Goal: Task Accomplishment & Management: Manage account settings

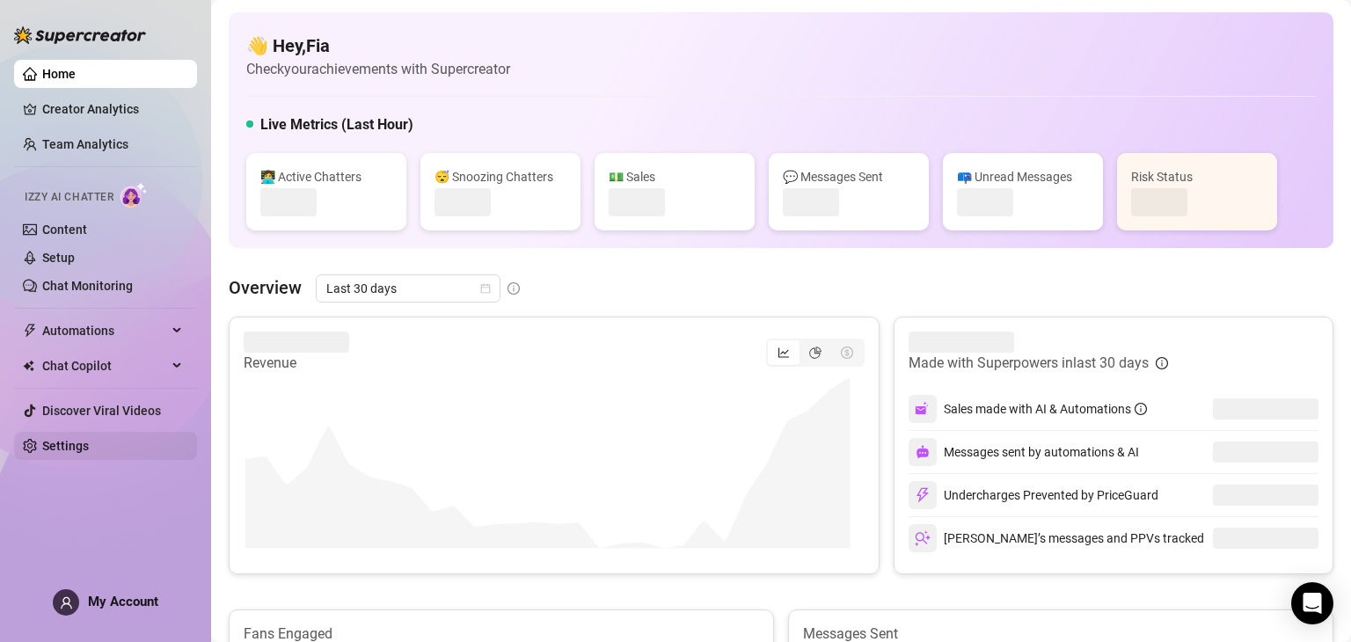
click at [86, 453] on link "Settings" at bounding box center [65, 446] width 47 height 14
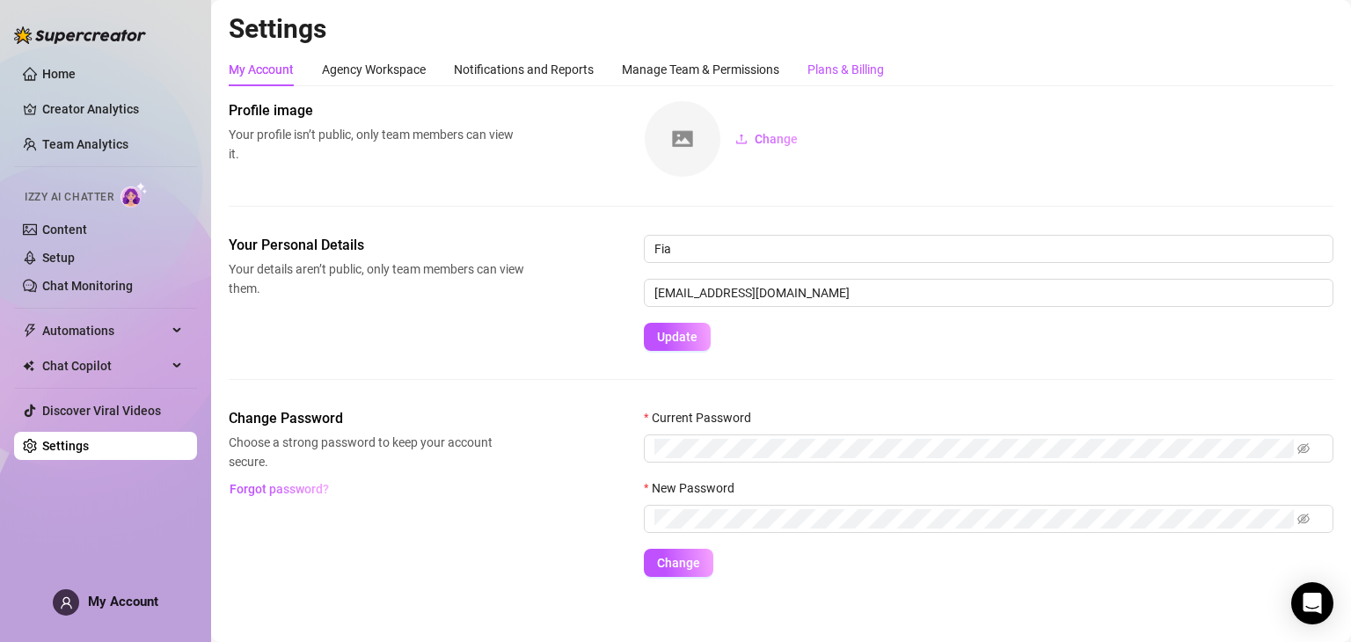
click at [850, 68] on div "Plans & Billing" at bounding box center [846, 69] width 77 height 19
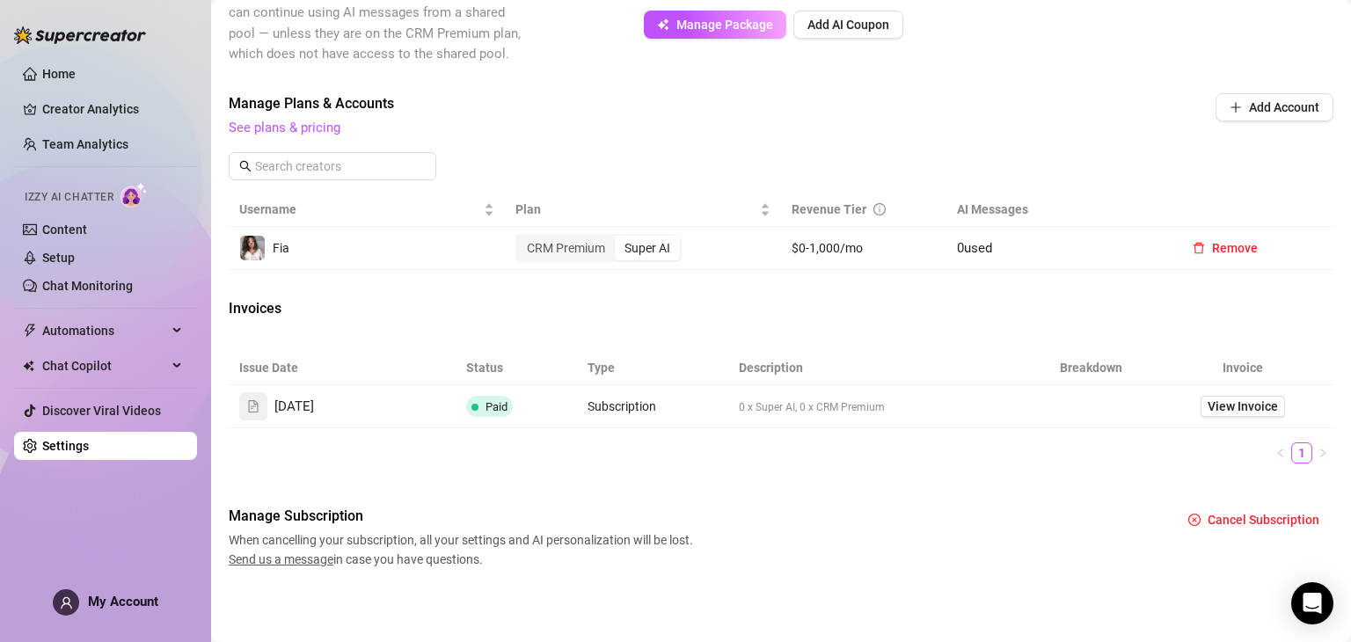
scroll to position [495, 0]
click at [572, 257] on div "CRM Premium" at bounding box center [566, 249] width 98 height 25
click at [522, 239] on input "CRM Premium" at bounding box center [522, 239] width 0 height 0
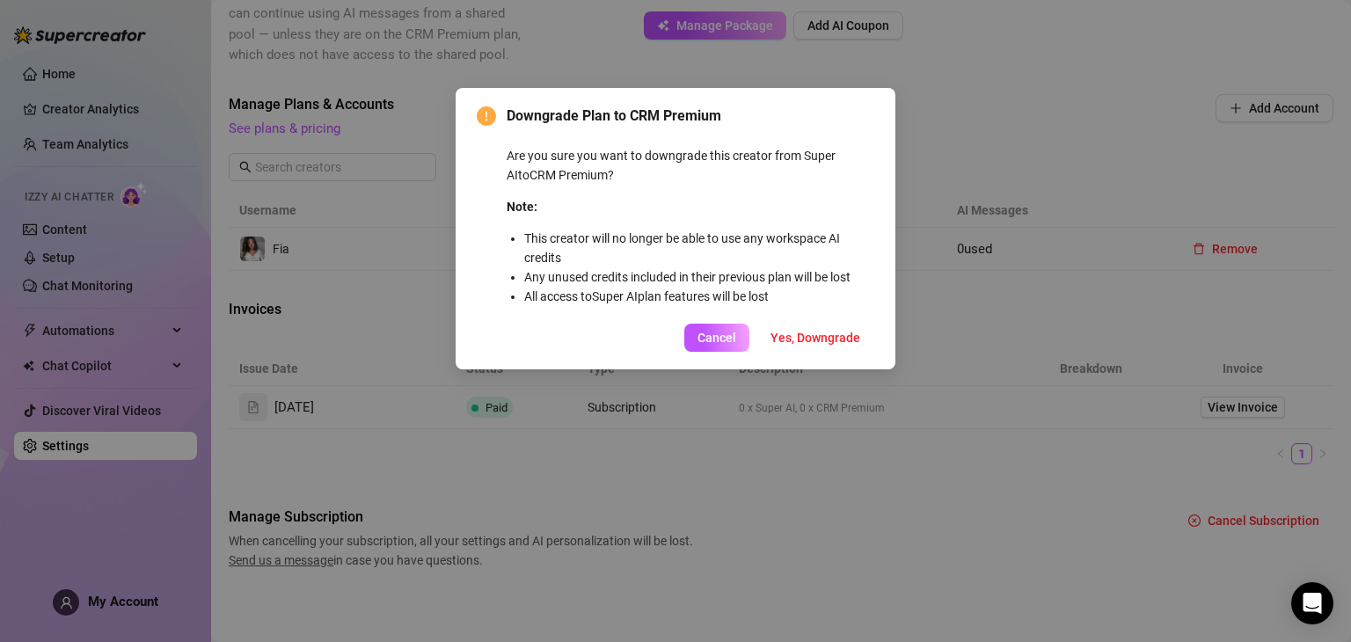
click at [694, 340] on button "Cancel" at bounding box center [716, 338] width 65 height 28
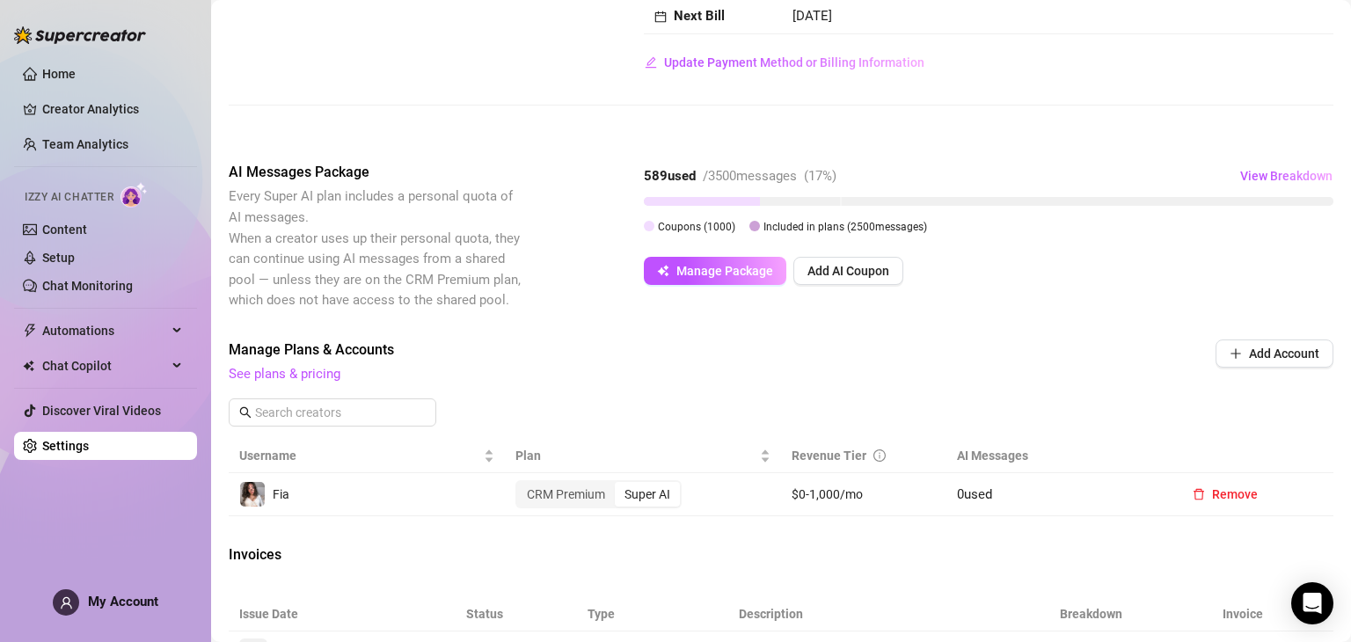
scroll to position [264, 0]
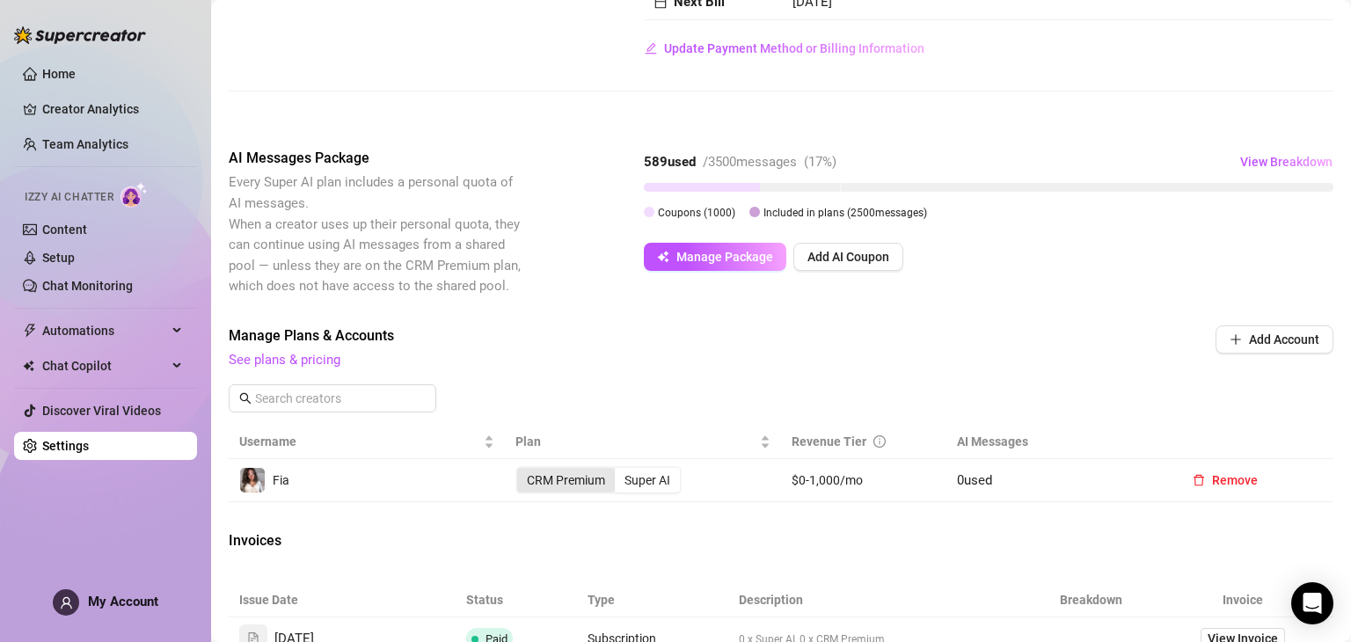
click at [591, 477] on div "CRM Premium" at bounding box center [566, 480] width 98 height 25
click at [522, 471] on input "CRM Premium" at bounding box center [522, 471] width 0 height 0
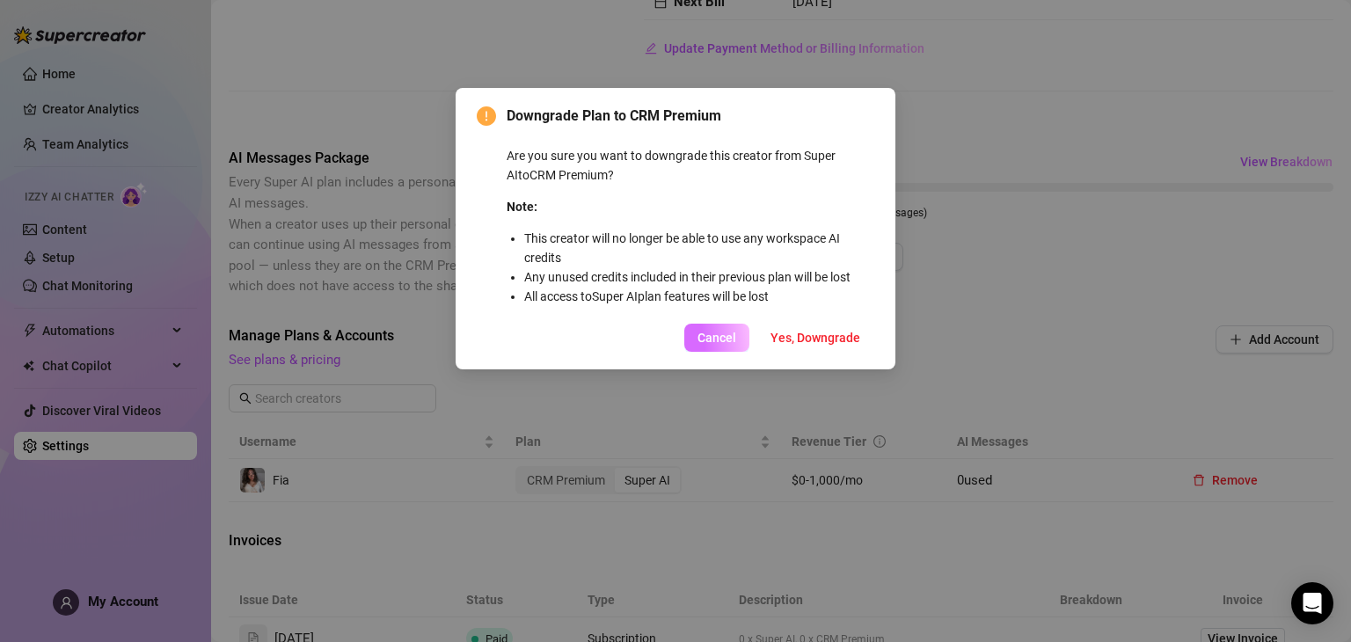
click at [725, 331] on span "Cancel" at bounding box center [717, 338] width 39 height 14
